Goal: Task Accomplishment & Management: Manage account settings

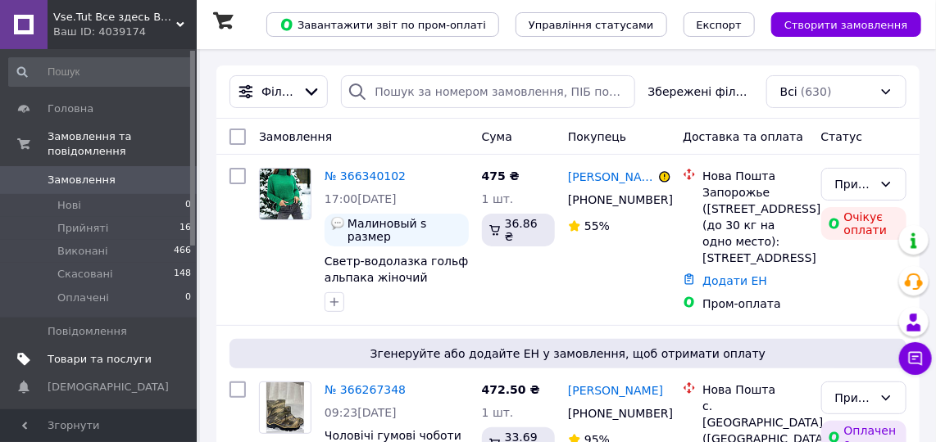
click at [116, 352] on span "Товари та послуги" at bounding box center [100, 359] width 104 height 15
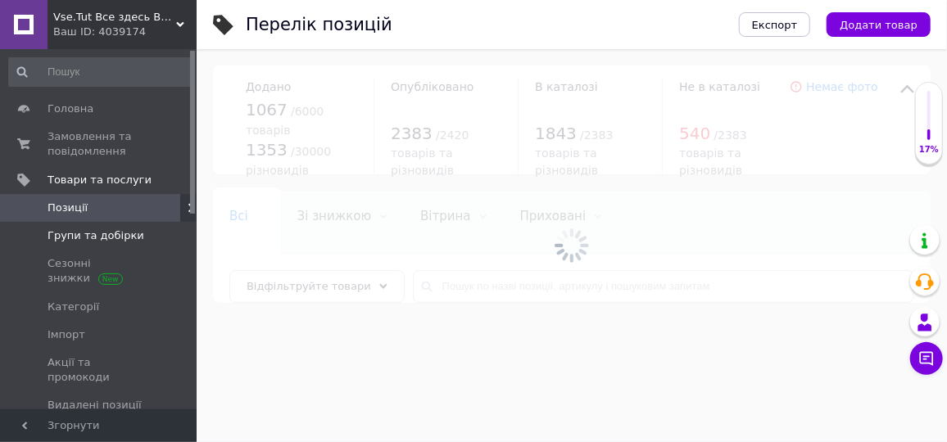
click at [117, 237] on span "Групи та добірки" at bounding box center [96, 236] width 97 height 15
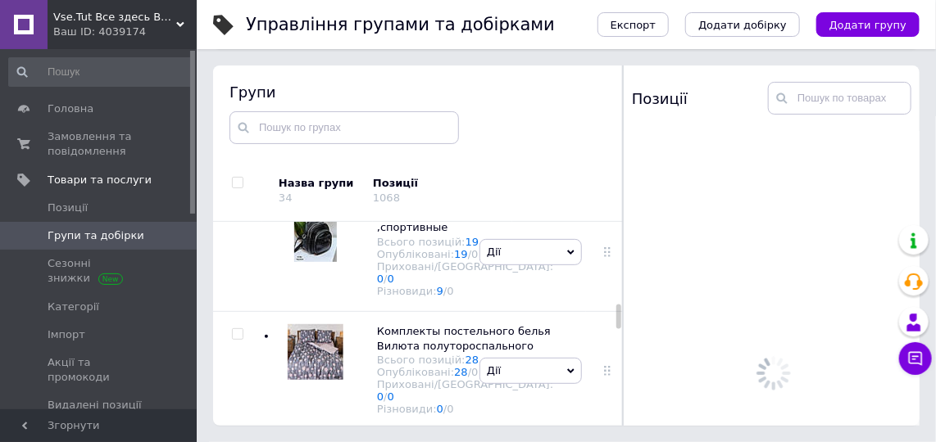
scroll to position [1658, 0]
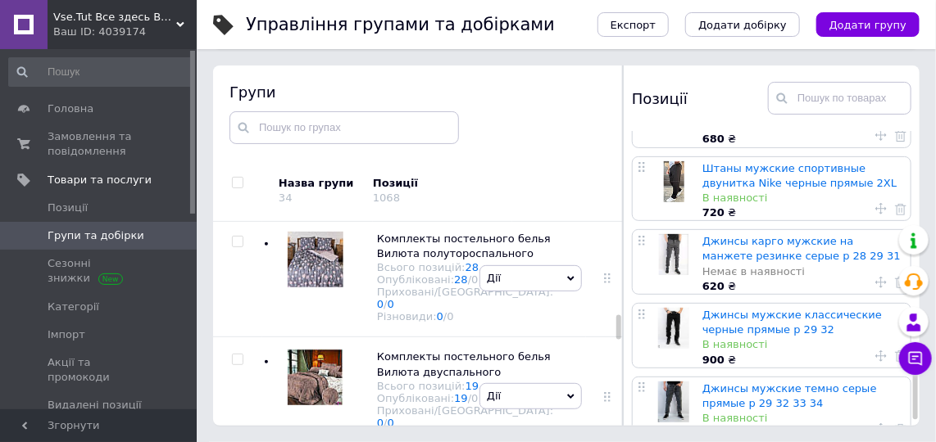
scroll to position [1244, 0]
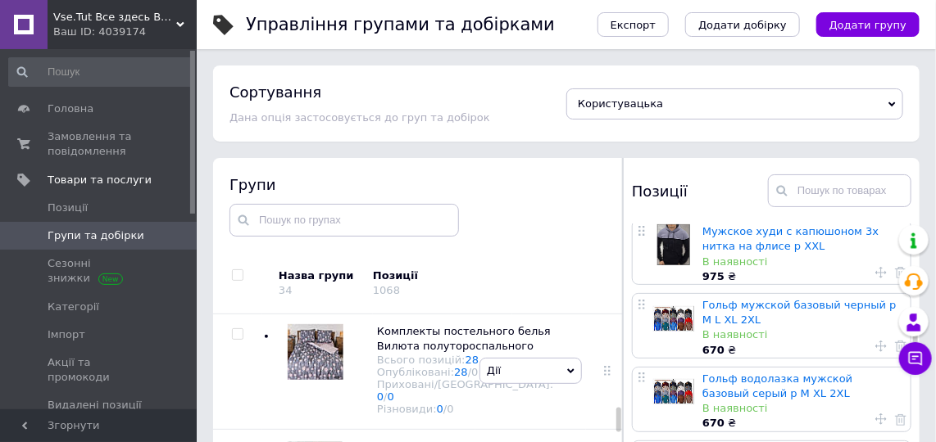
scroll to position [476, 0]
click at [715, 298] on link "Гольф мужской базовый черный р M L XL 2XL" at bounding box center [799, 311] width 194 height 27
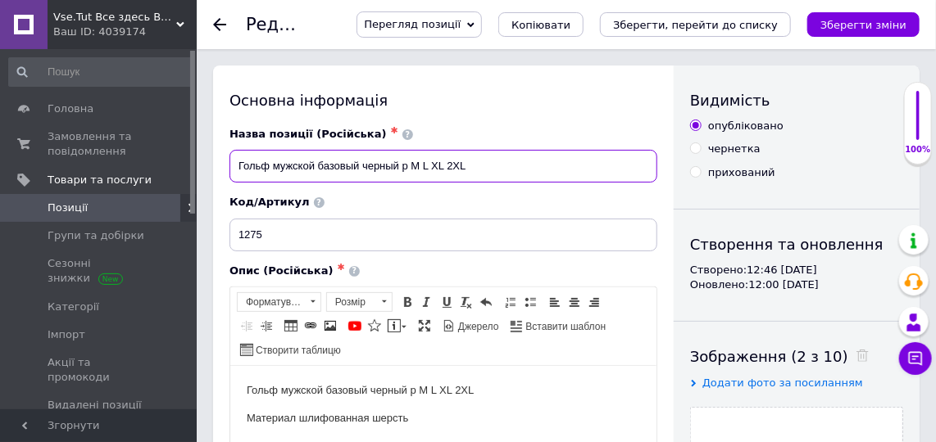
click at [428, 165] on input "Гольф мужской базовый черный р M L XL 2XL" at bounding box center [443, 166] width 428 height 33
type input "Гольф мужской базовый черный р M XL 2XL"
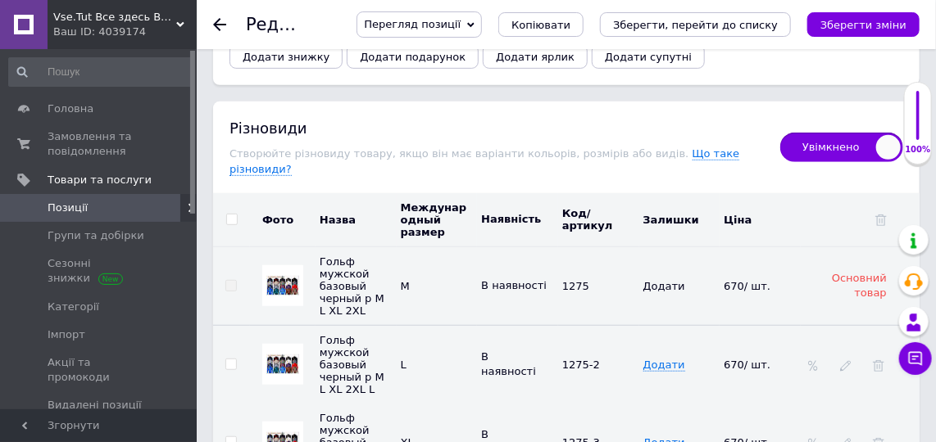
scroll to position [2502, 0]
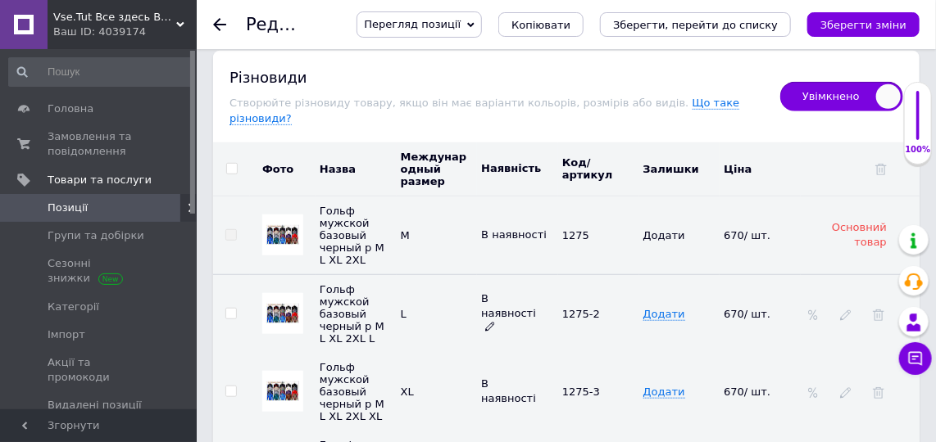
click at [492, 322] on icon at bounding box center [490, 327] width 10 height 10
click at [496, 364] on li "Немає в наявності" at bounding box center [513, 383] width 79 height 38
click at [859, 27] on icon "Зберегти зміни" at bounding box center [863, 25] width 86 height 12
click at [610, 199] on td "1275" at bounding box center [598, 236] width 81 height 79
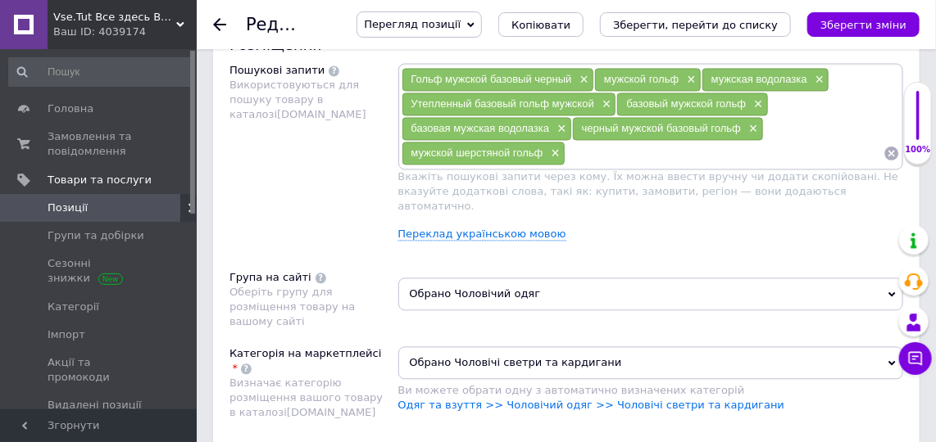
scroll to position [1102, 0]
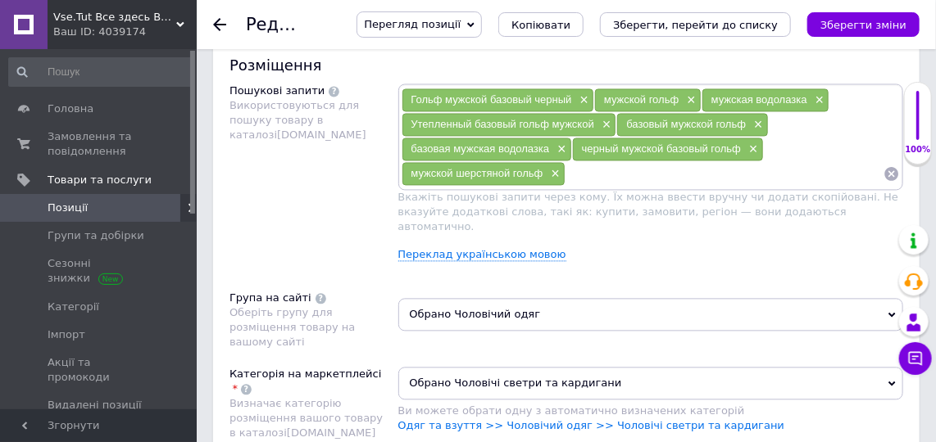
click at [572, 163] on input at bounding box center [724, 174] width 318 height 25
type input "однотонный мужской гольф"
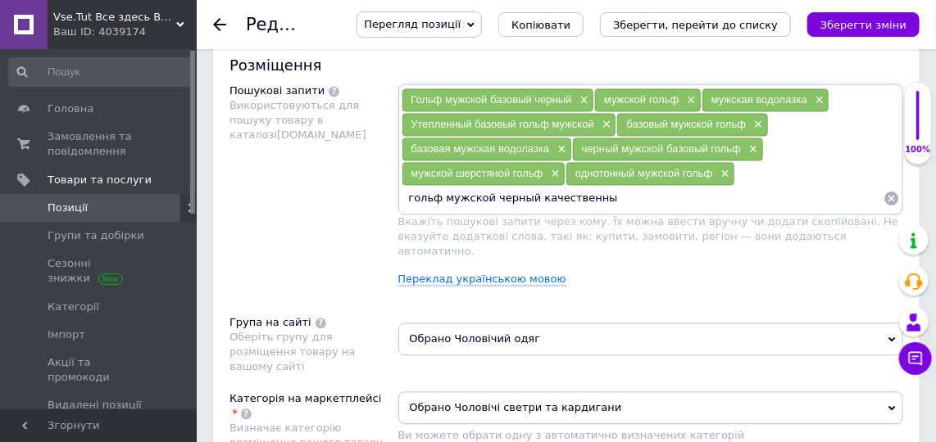
type input "гольф мужской черный качественный"
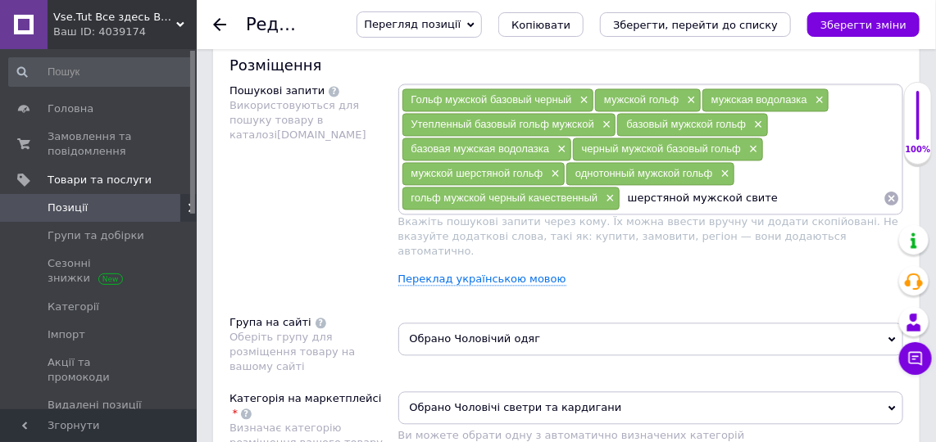
type input "шерстяной мужской свитер"
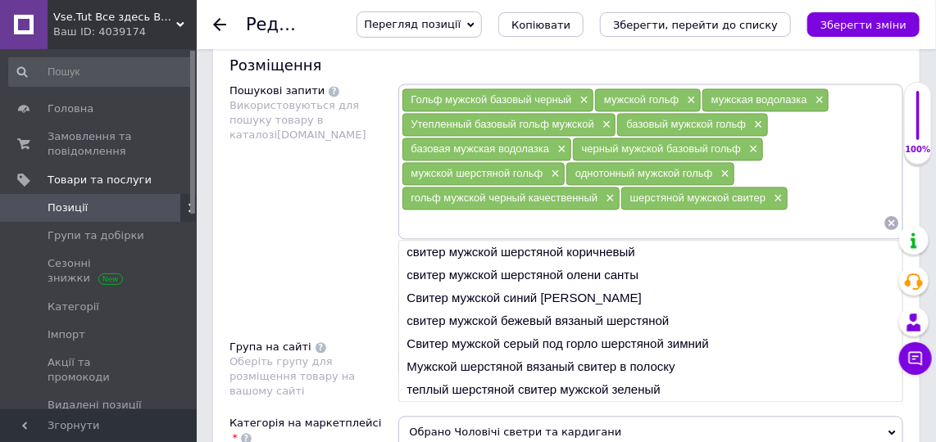
click at [447, 211] on input at bounding box center [642, 223] width 483 height 25
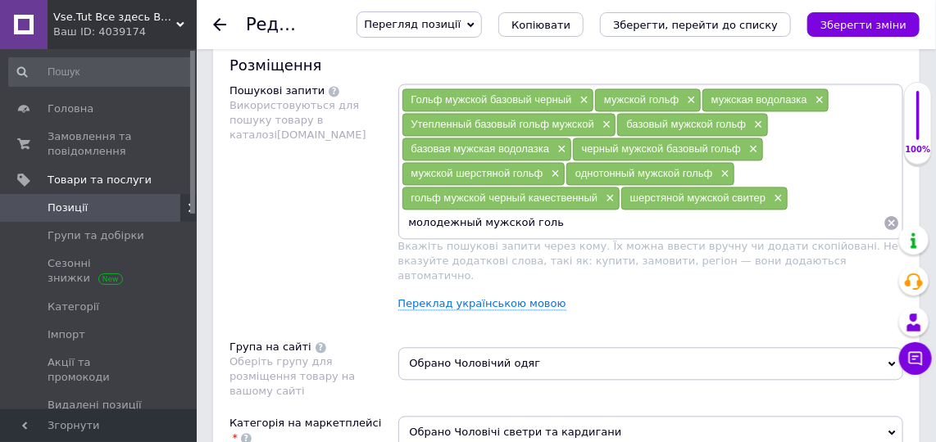
type input "молодежный мужской гольф"
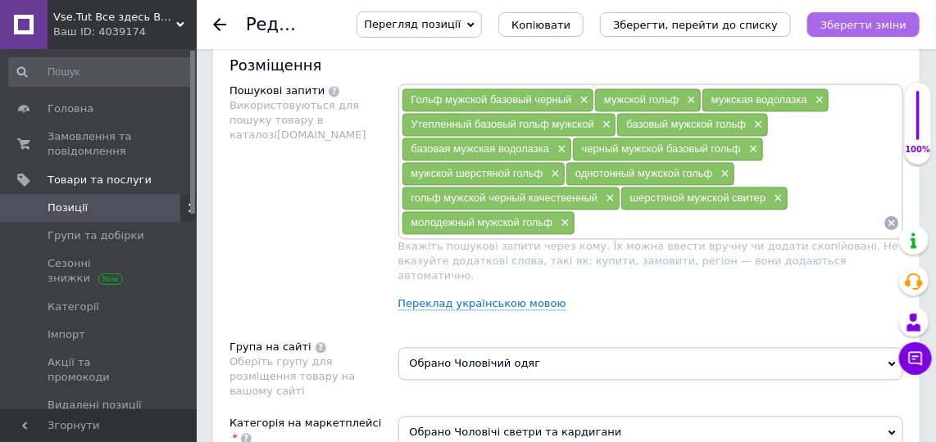
click at [850, 22] on icon "Зберегти зміни" at bounding box center [863, 25] width 86 height 12
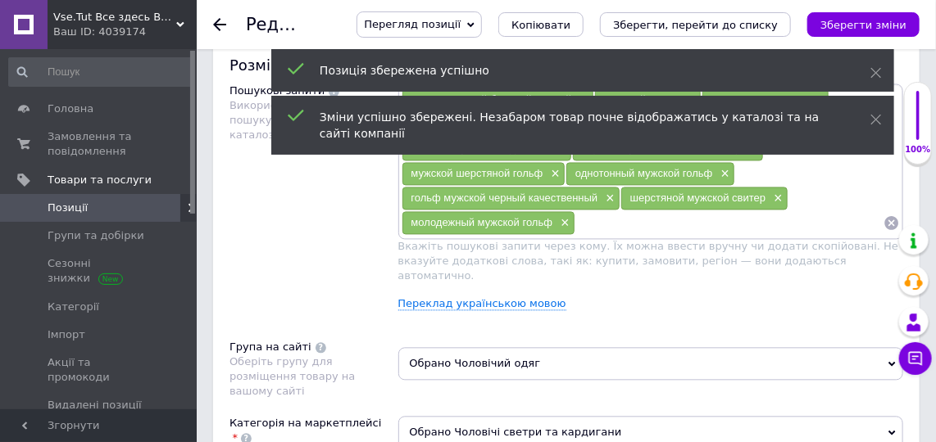
click at [344, 262] on div "Пошукові запити Використовуються для пошуку товару в каталозі [DOMAIN_NAME]" at bounding box center [313, 204] width 169 height 240
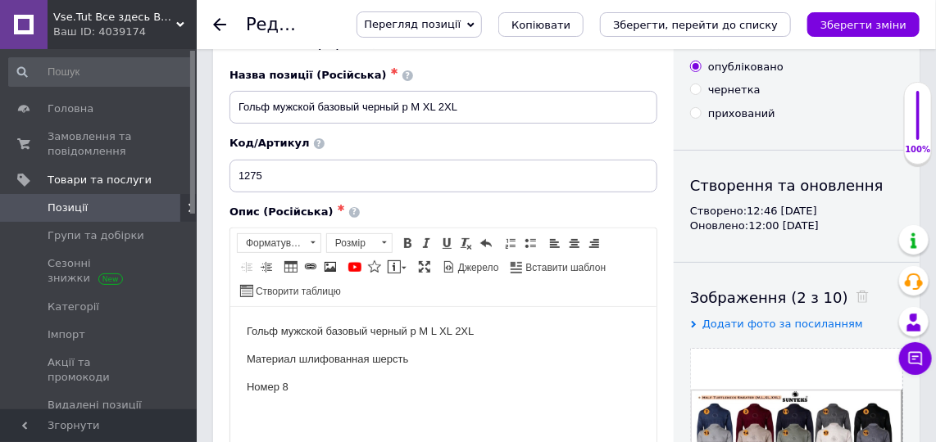
scroll to position [0, 0]
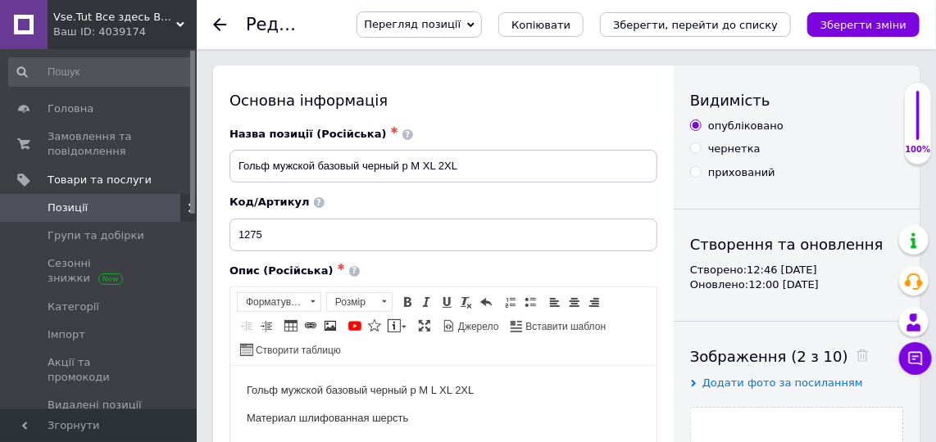
click at [220, 25] on use at bounding box center [219, 24] width 13 height 13
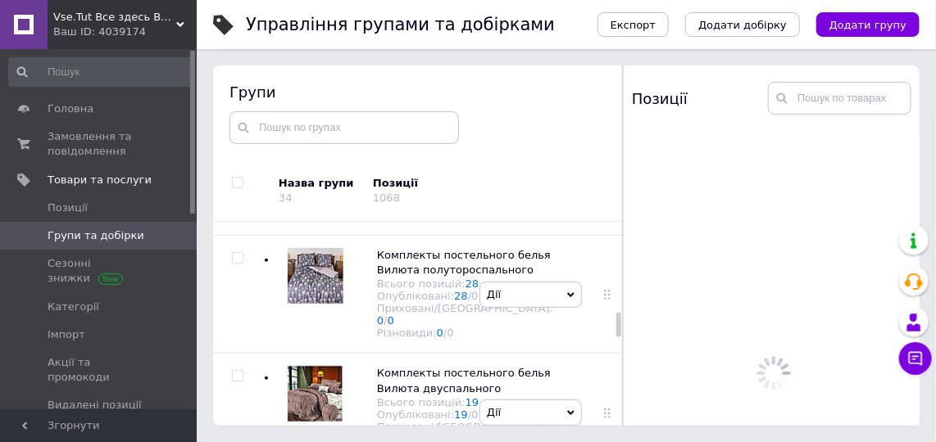
scroll to position [1658, 0]
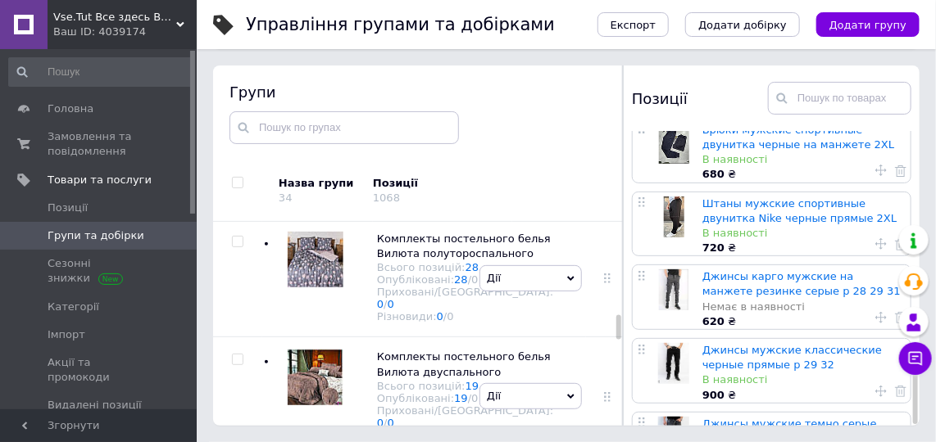
scroll to position [1244, 0]
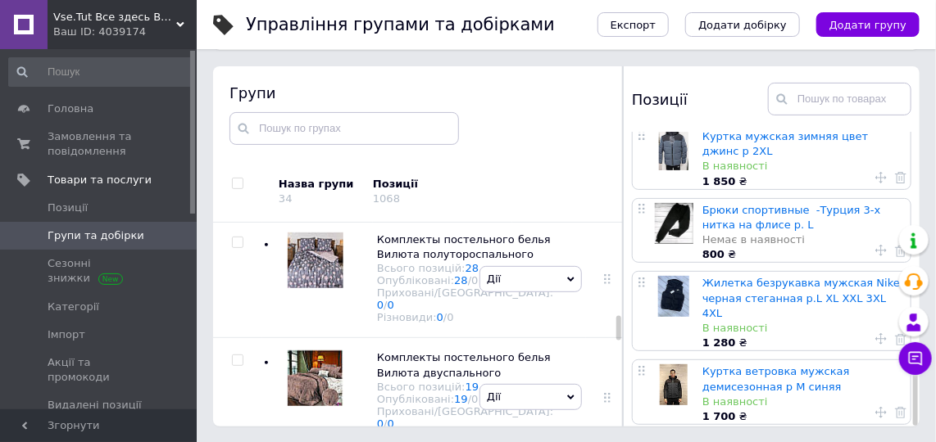
scroll to position [93, 0]
click at [772, 433] on link "3" at bounding box center [768, 450] width 36 height 34
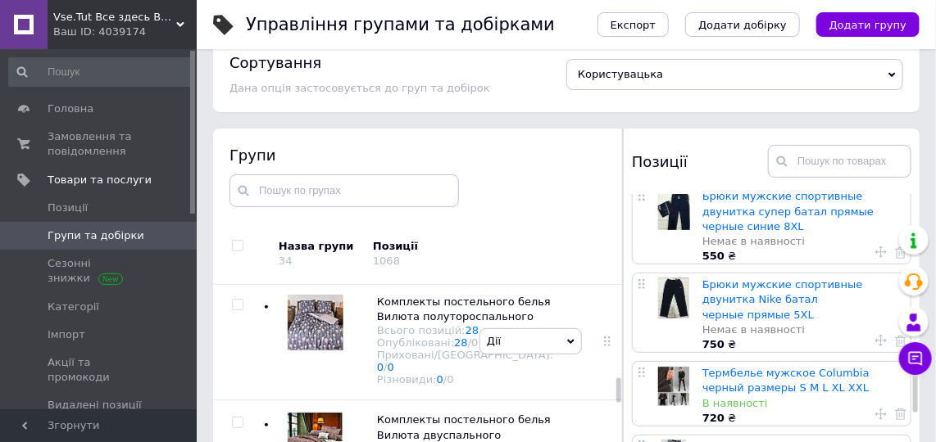
scroll to position [685, 0]
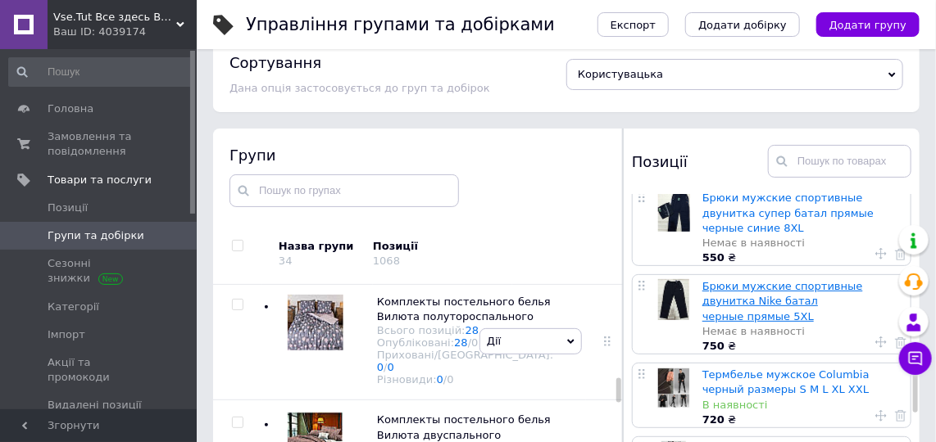
click at [731, 280] on link "Брюки мужские спортивные двунитка Nike батал черные прямые 5XL" at bounding box center [782, 301] width 161 height 42
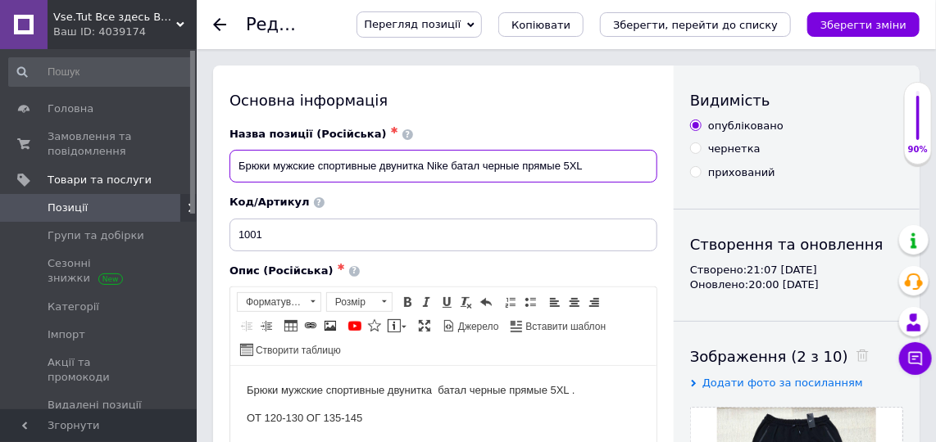
click at [588, 161] on input "Брюки мужские спортивные двунитка Nike батал черные прямые 5XL" at bounding box center [443, 166] width 428 height 33
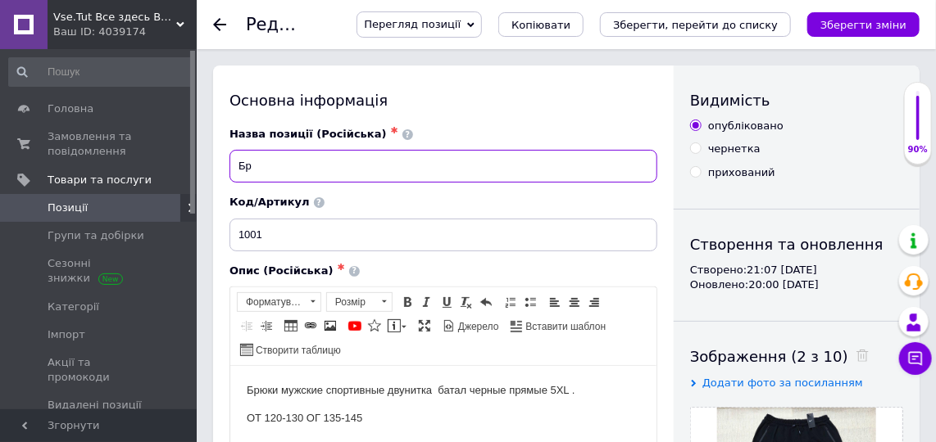
type input "Б"
type input "Мужское термобелье на флисе черного цвета"
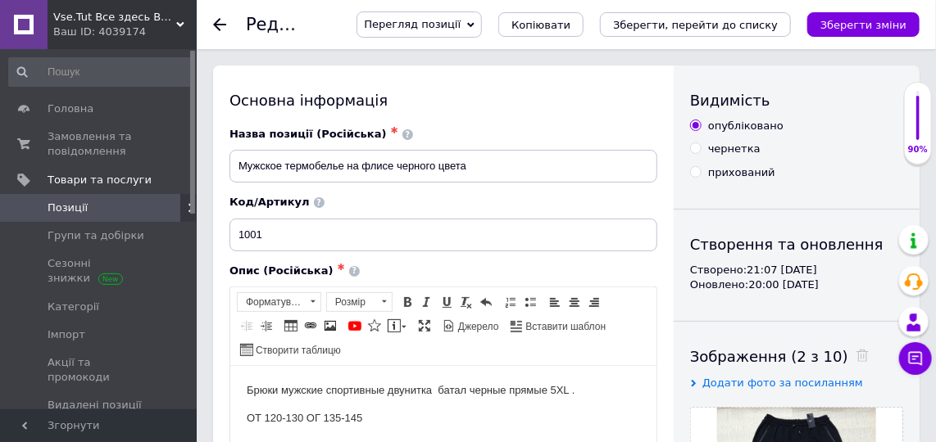
click at [379, 424] on p "ОТ 120-130 ОГ 135-145" at bounding box center [442, 418] width 393 height 17
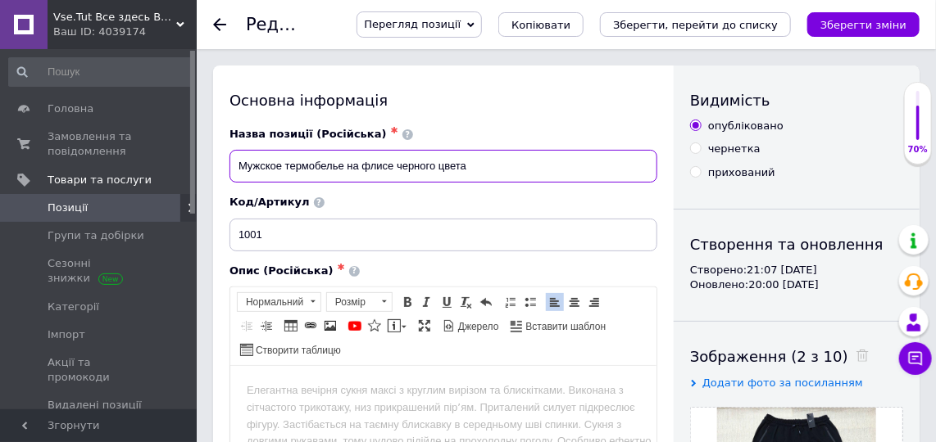
drag, startPoint x: 232, startPoint y: 165, endPoint x: 469, endPoint y: 161, distance: 236.8
click at [469, 161] on input "Мужское термобелье на флисе черного цвета" at bounding box center [443, 166] width 428 height 33
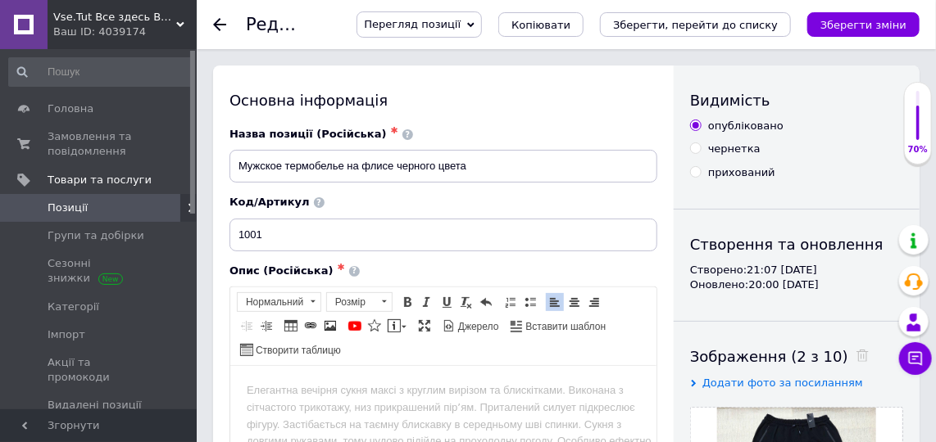
click at [261, 391] on body "Редактор, 6C2E81F4-E559-4426-8F5E-AAE56CE678C0" at bounding box center [442, 390] width 393 height 17
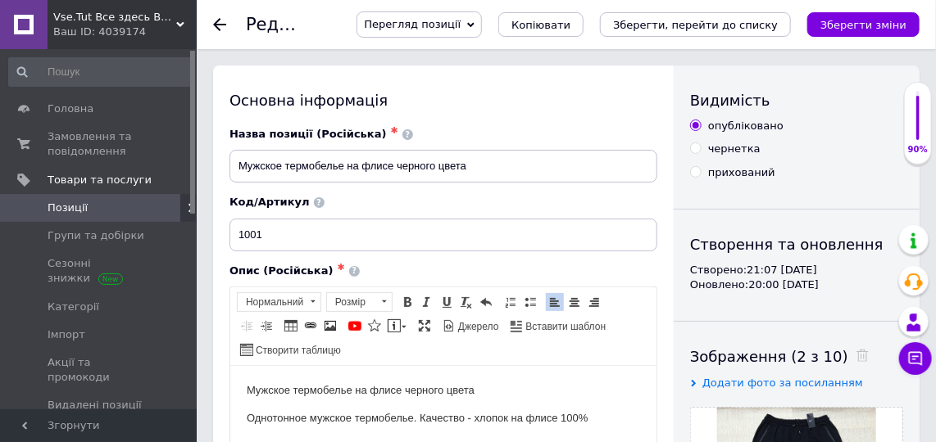
scroll to position [6, 0]
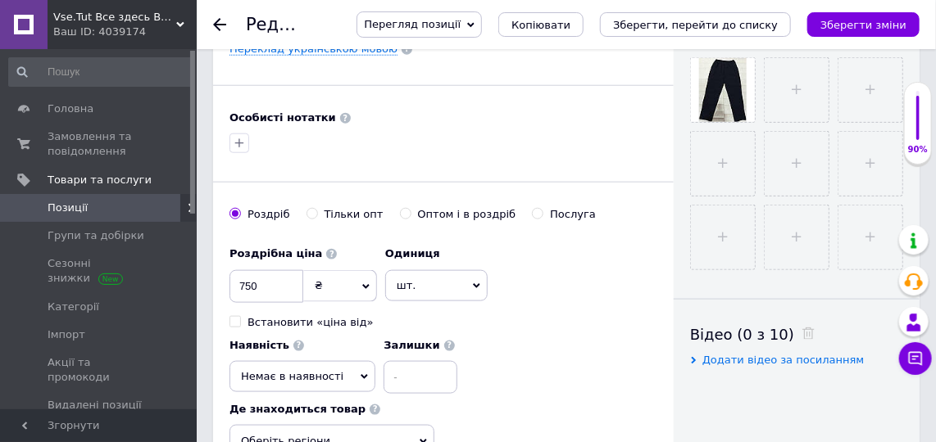
scroll to position [572, 0]
click at [264, 281] on input "750" at bounding box center [266, 286] width 74 height 33
type input "7"
type input "400"
click at [361, 374] on icon at bounding box center [364, 376] width 7 height 5
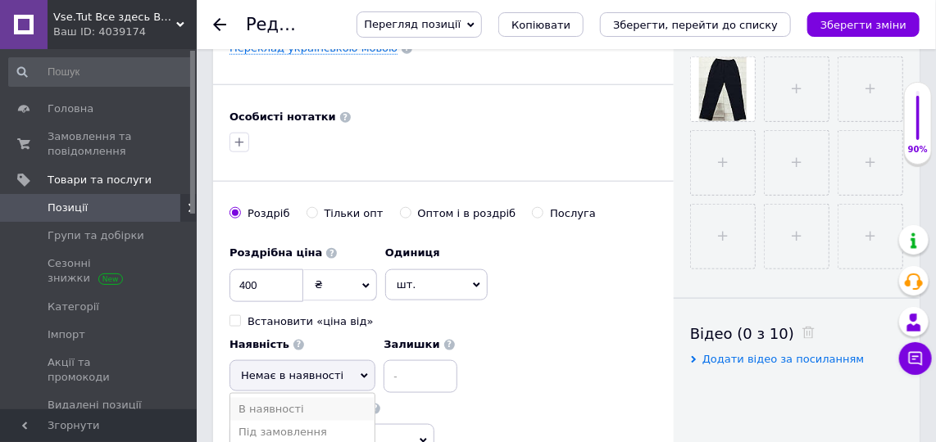
click at [316, 399] on li "В наявності" at bounding box center [302, 409] width 144 height 23
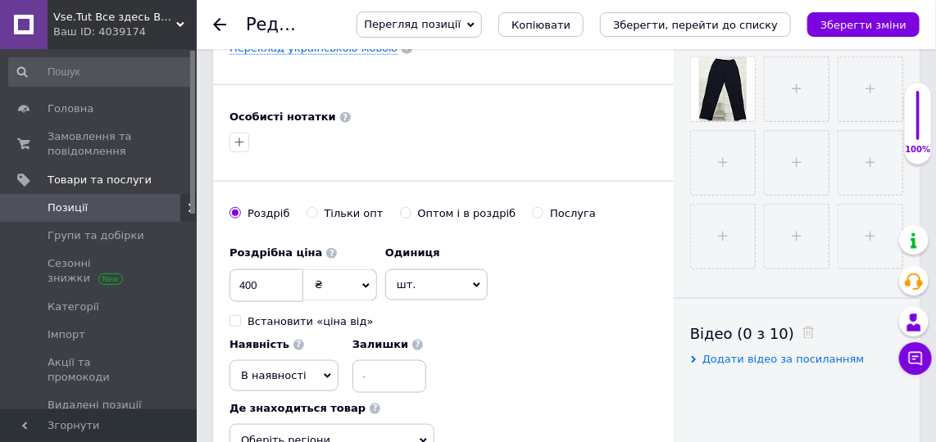
click at [491, 390] on div "Роздрібна ціна 400 ₴ $ EUR CHF GBP ¥ PLN ₸ MDL HUF KGS CNY TRY KRW lei Встанови…" at bounding box center [443, 348] width 428 height 220
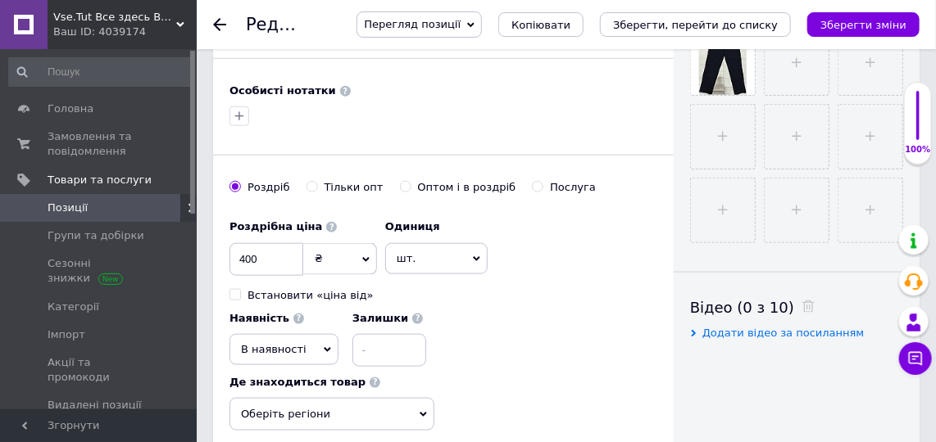
scroll to position [601, 0]
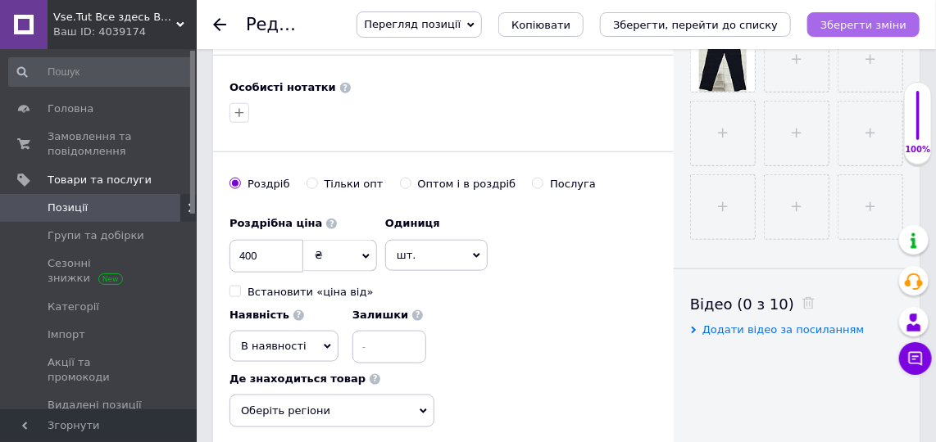
click at [850, 29] on icon "Зберегти зміни" at bounding box center [863, 25] width 86 height 12
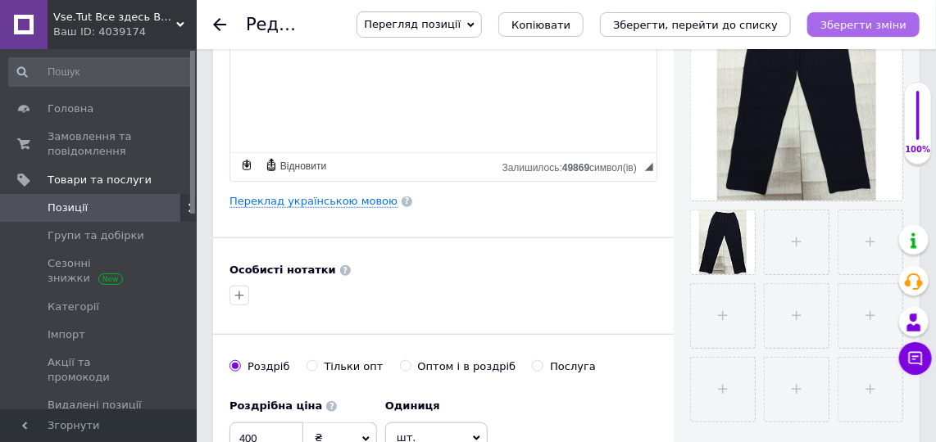
scroll to position [392, 0]
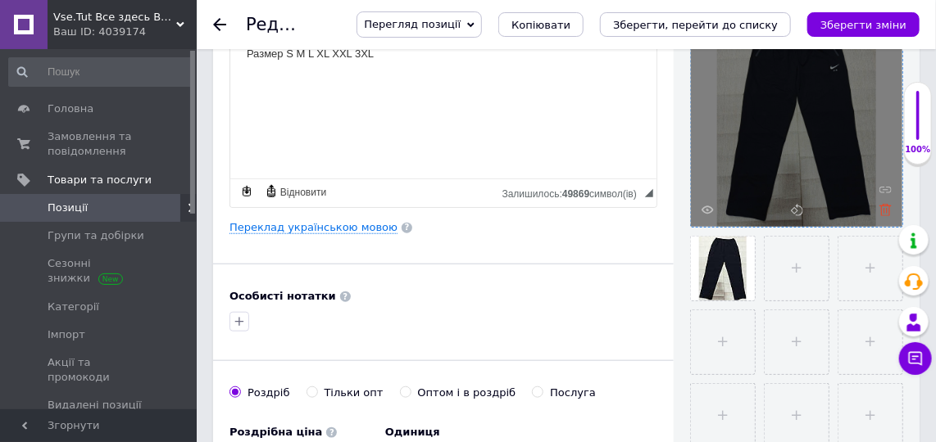
click at [883, 211] on use at bounding box center [885, 210] width 12 height 12
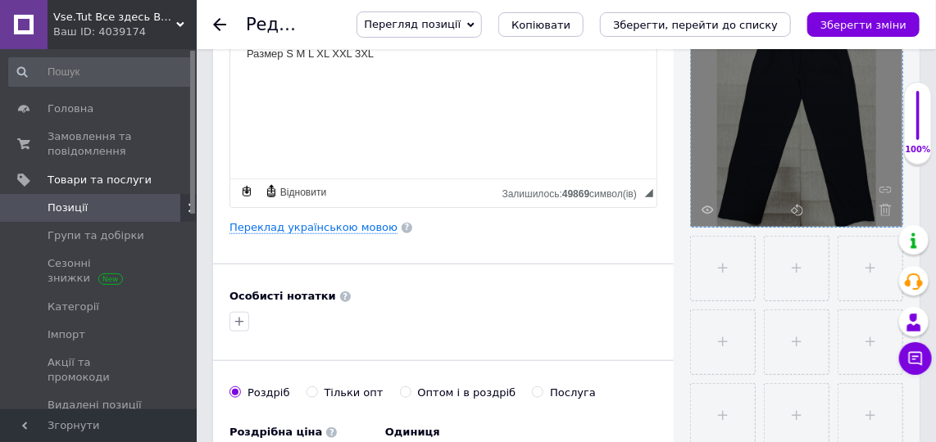
click at [883, 211] on use at bounding box center [885, 210] width 12 height 12
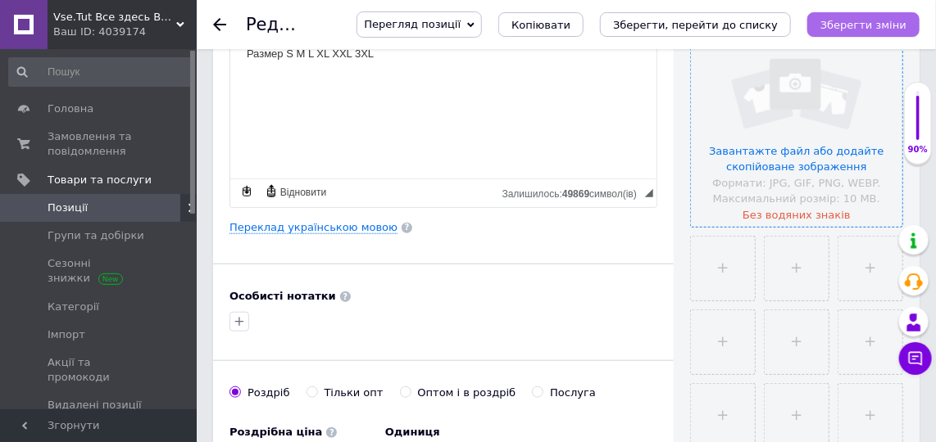
click at [854, 25] on icon "Зберегти зміни" at bounding box center [863, 25] width 86 height 12
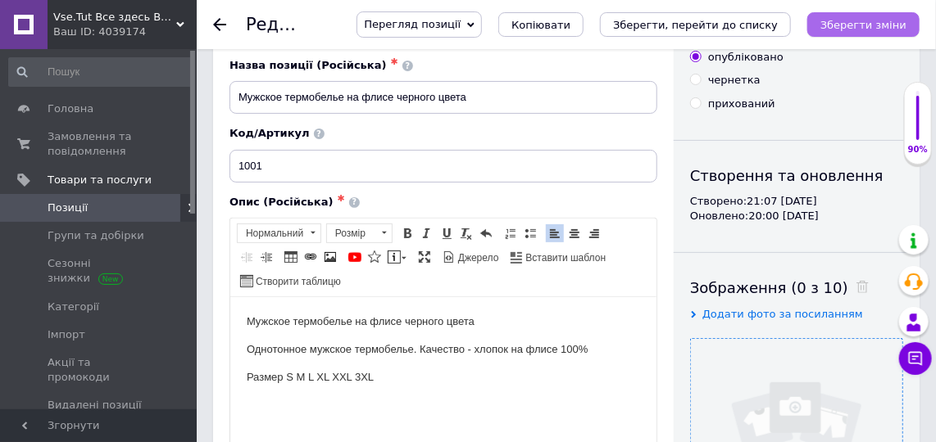
scroll to position [65, 0]
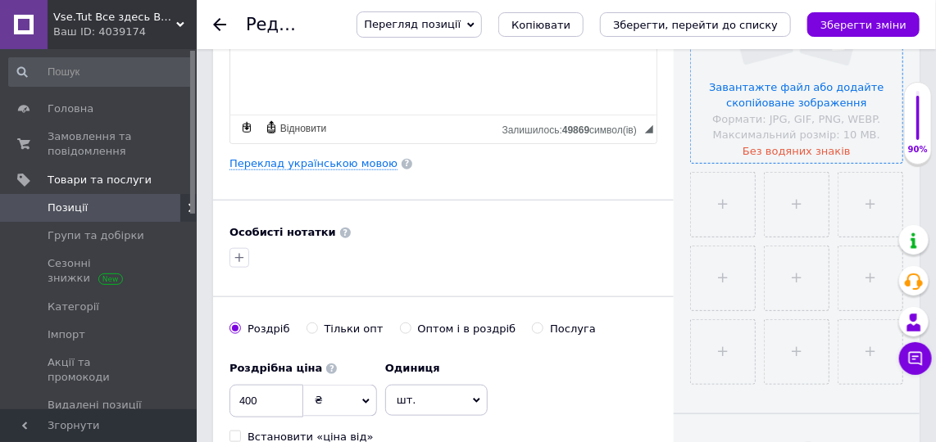
scroll to position [452, 0]
